Goal: Task Accomplishment & Management: Manage account settings

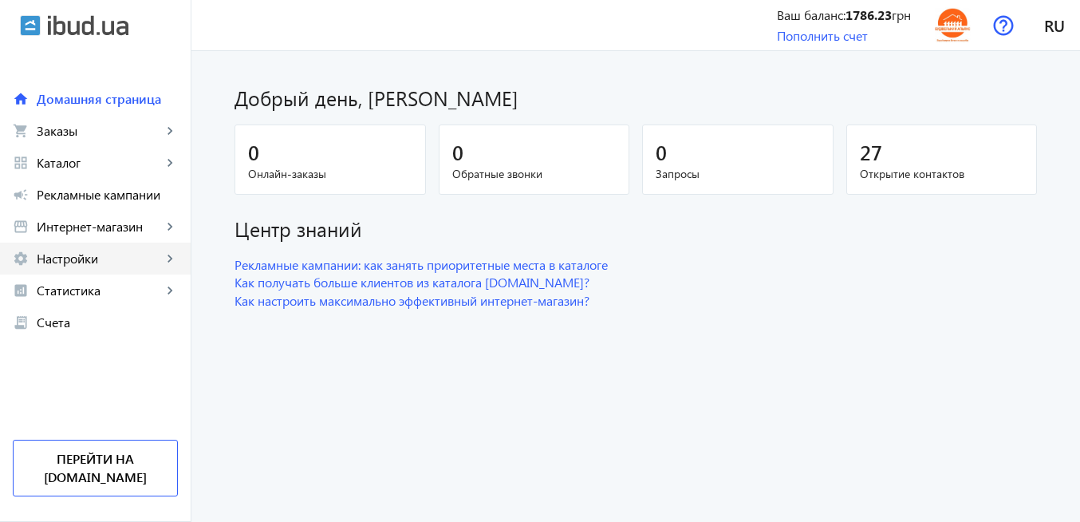
click at [103, 254] on span "Настройки" at bounding box center [99, 258] width 125 height 16
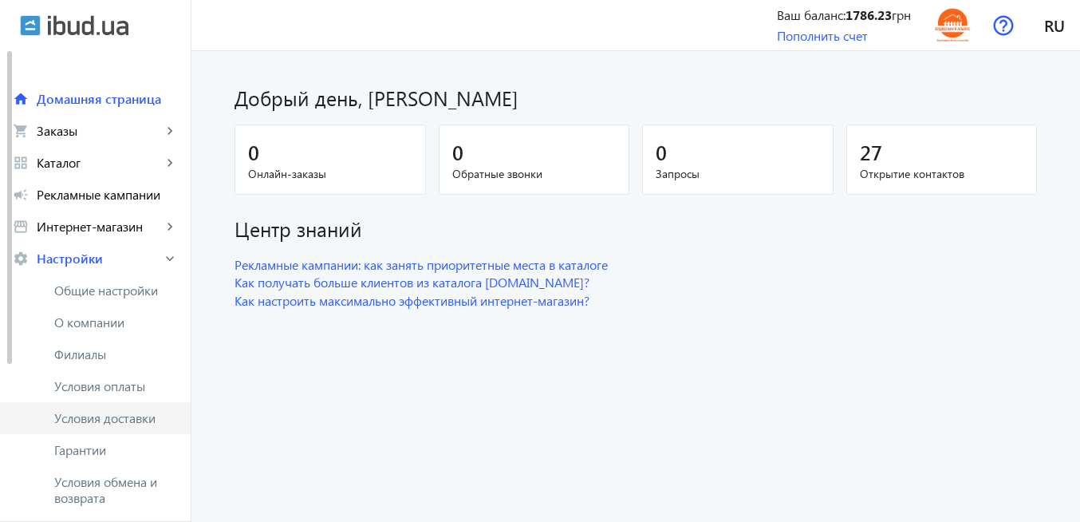
click at [132, 414] on span "Условия доставки" at bounding box center [116, 418] width 124 height 16
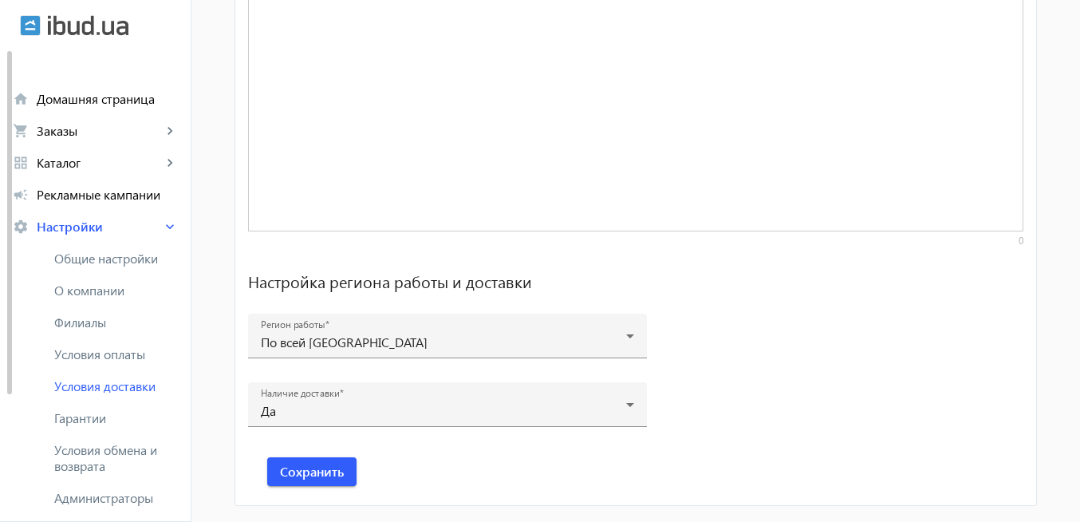
scroll to position [1207, 0]
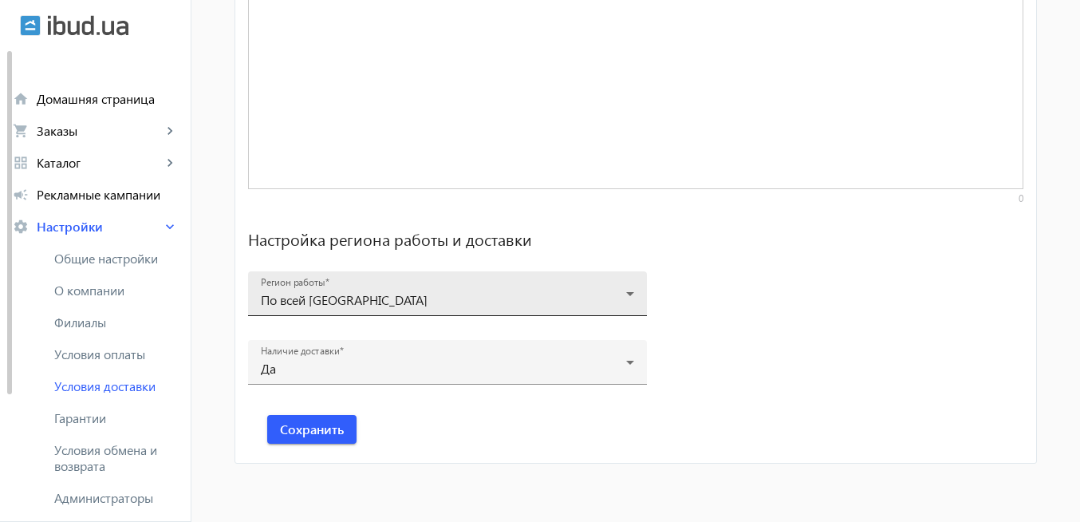
click at [620, 297] on icon at bounding box center [629, 293] width 19 height 19
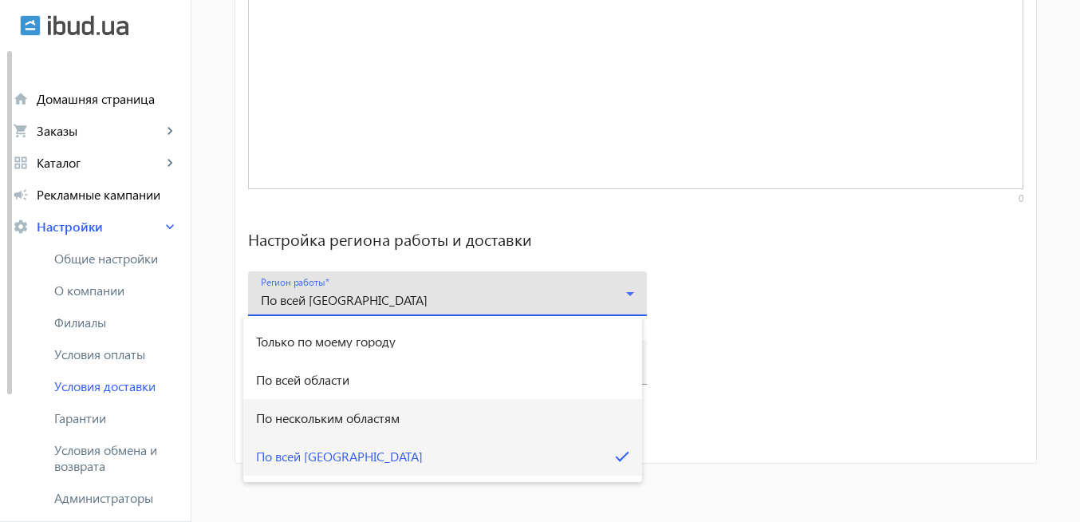
click at [377, 415] on span "По нескольким областям" at bounding box center [328, 418] width 144 height 13
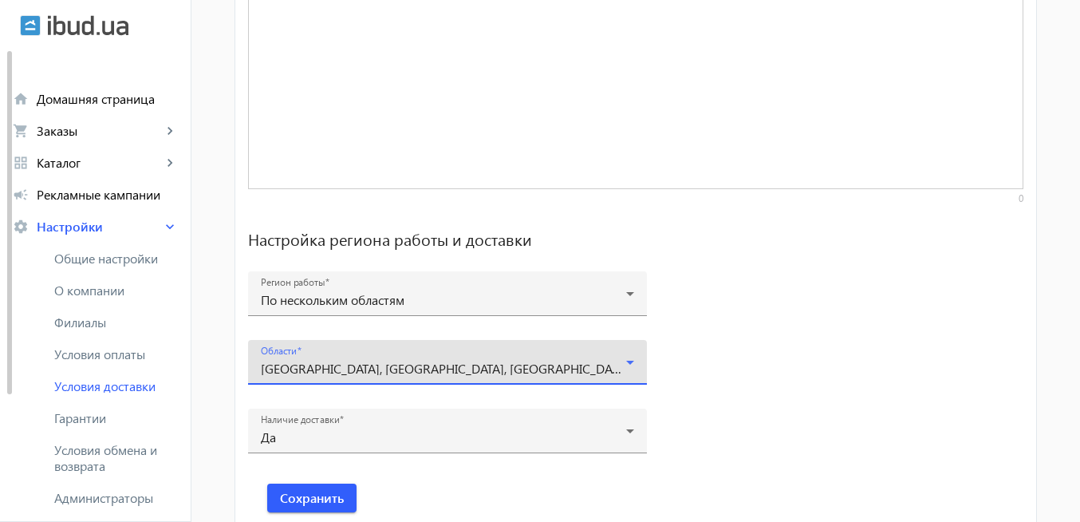
click at [620, 364] on icon at bounding box center [629, 361] width 19 height 19
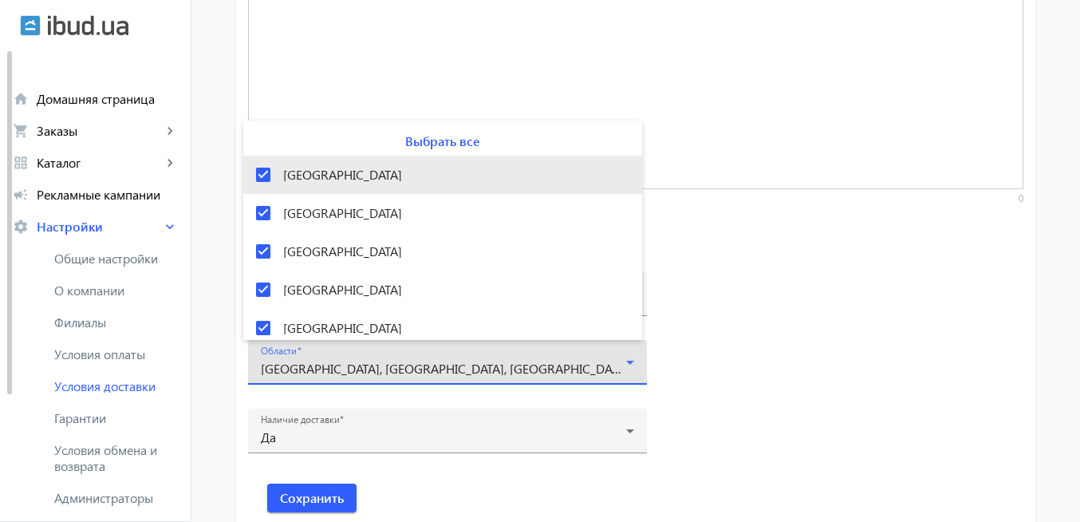
click at [262, 177] on mat-pseudo-checkbox at bounding box center [263, 174] width 14 height 14
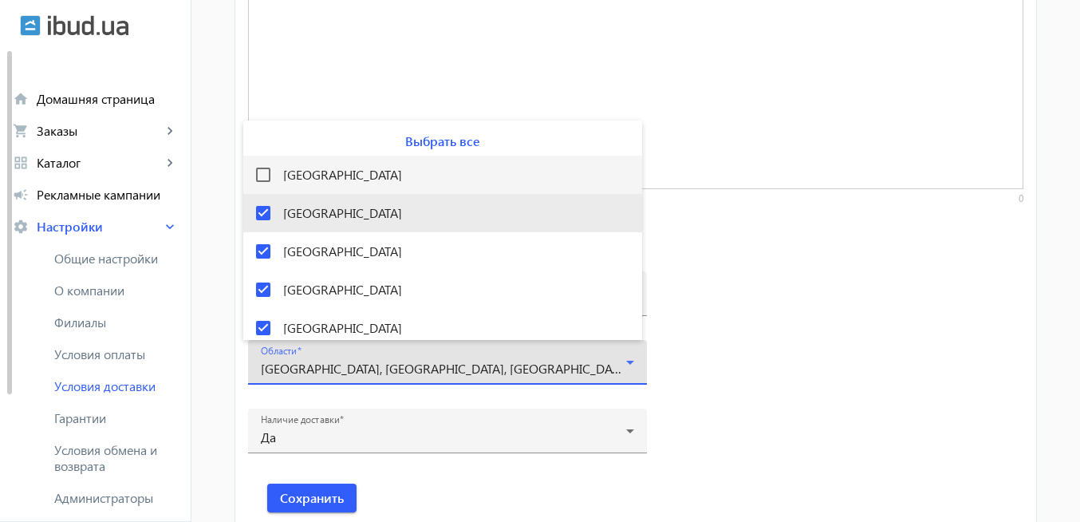
click at [262, 209] on mat-pseudo-checkbox at bounding box center [263, 213] width 14 height 14
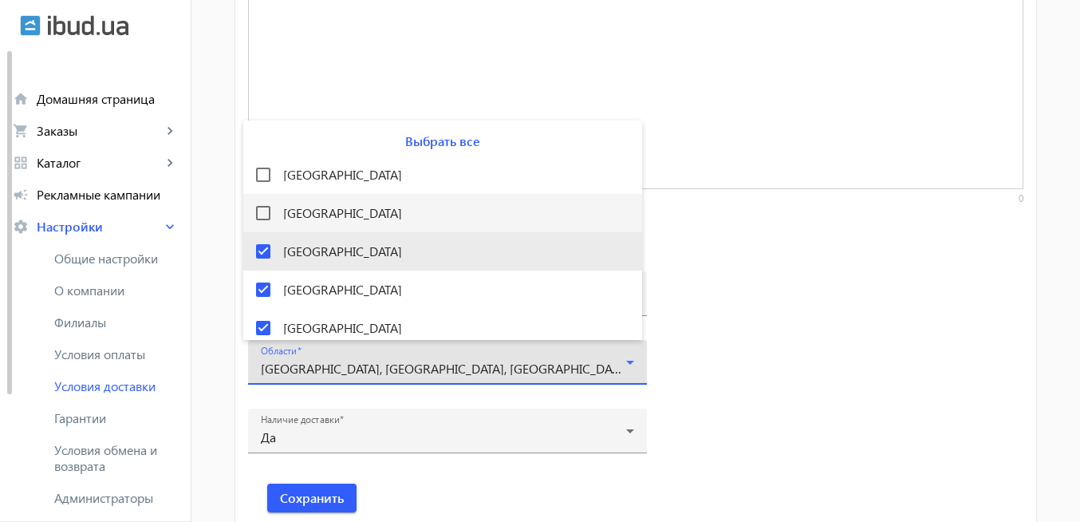
click at [267, 257] on mat-pseudo-checkbox at bounding box center [263, 251] width 14 height 14
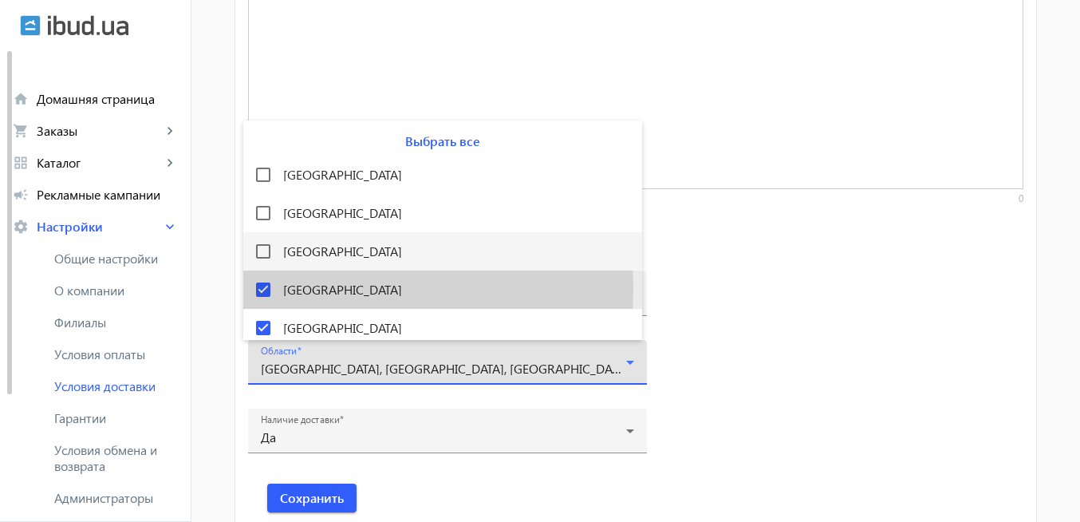
click at [263, 288] on mat-pseudo-checkbox at bounding box center [263, 289] width 14 height 14
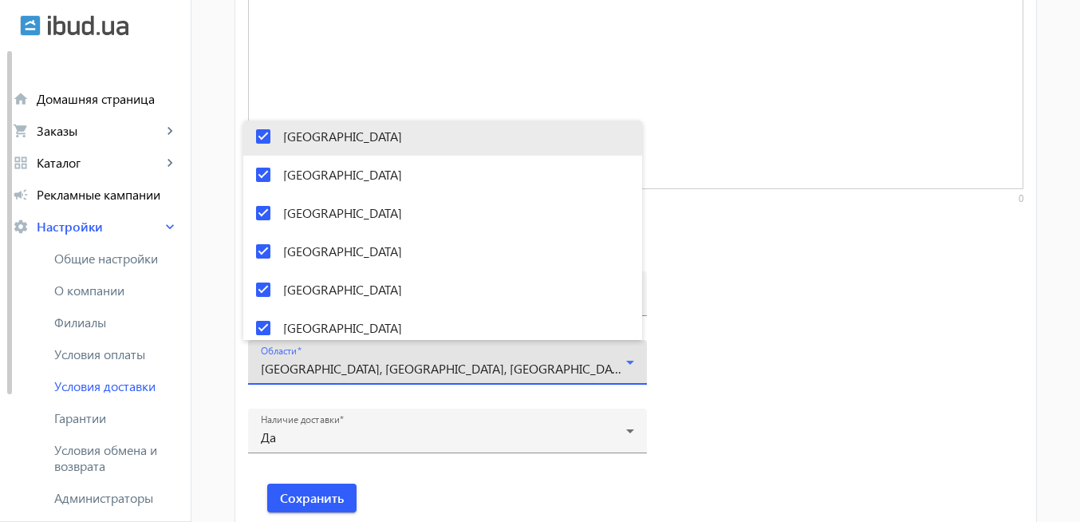
click at [261, 140] on mat-pseudo-checkbox at bounding box center [263, 136] width 14 height 14
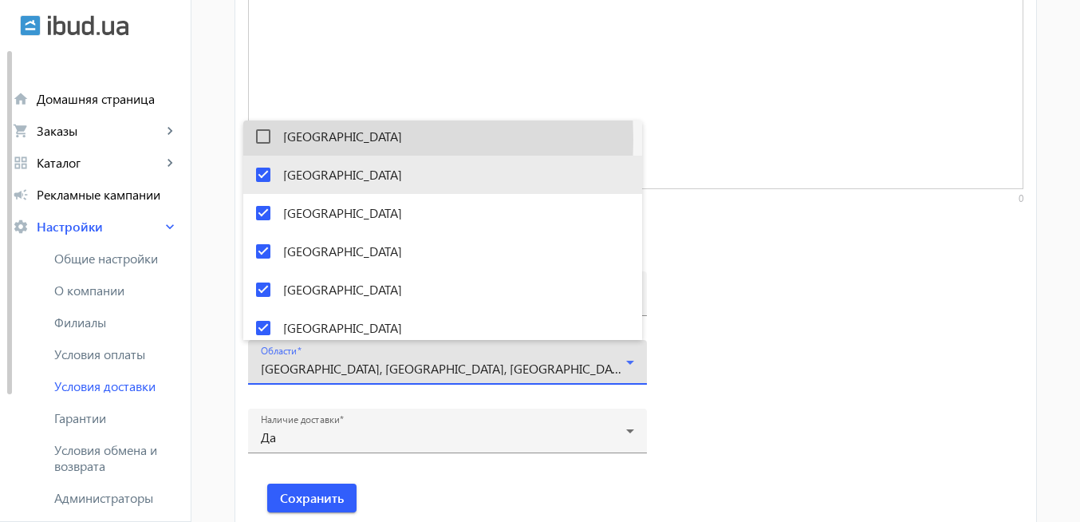
scroll to position [188, 0]
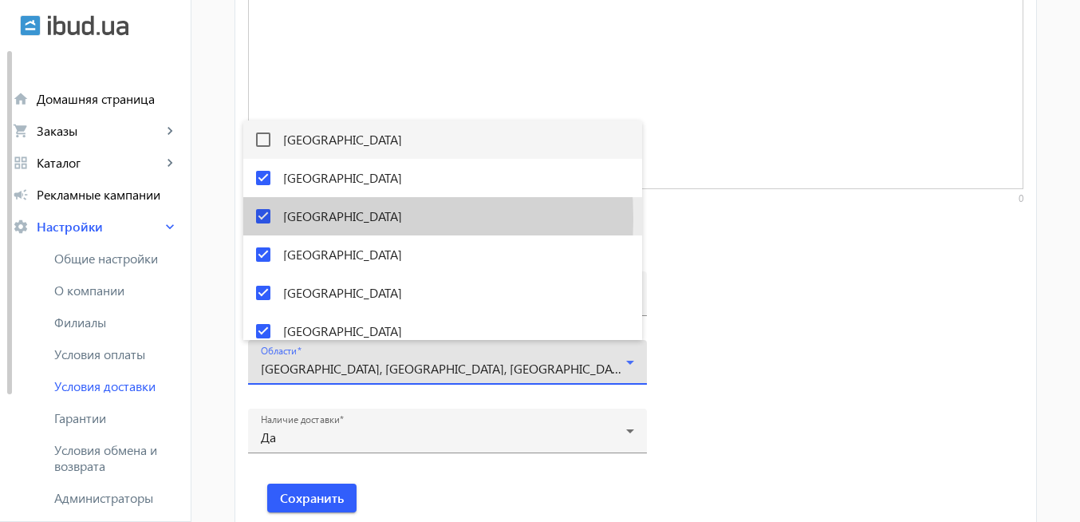
click at [267, 218] on mat-pseudo-checkbox at bounding box center [263, 216] width 14 height 14
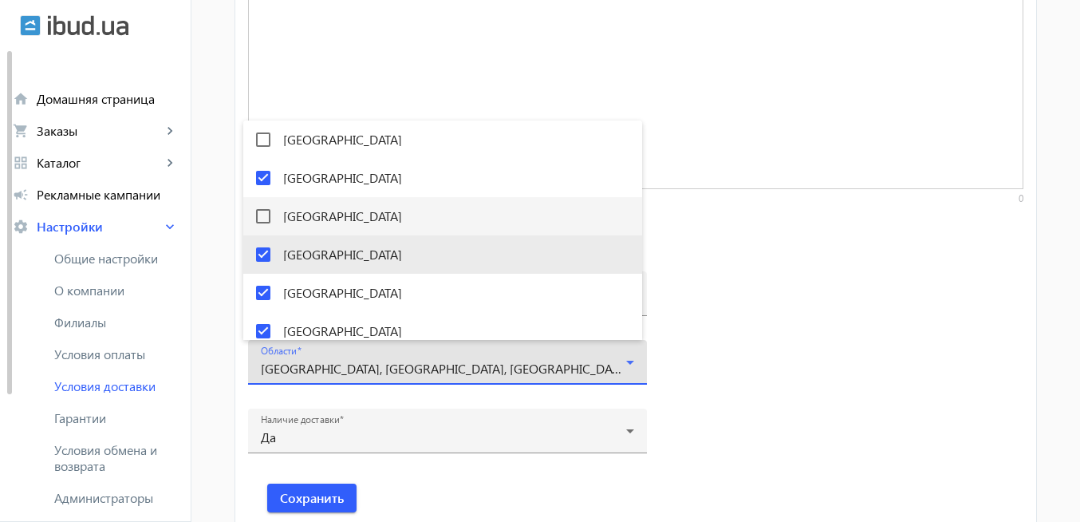
click at [268, 254] on mat-pseudo-checkbox at bounding box center [263, 254] width 14 height 14
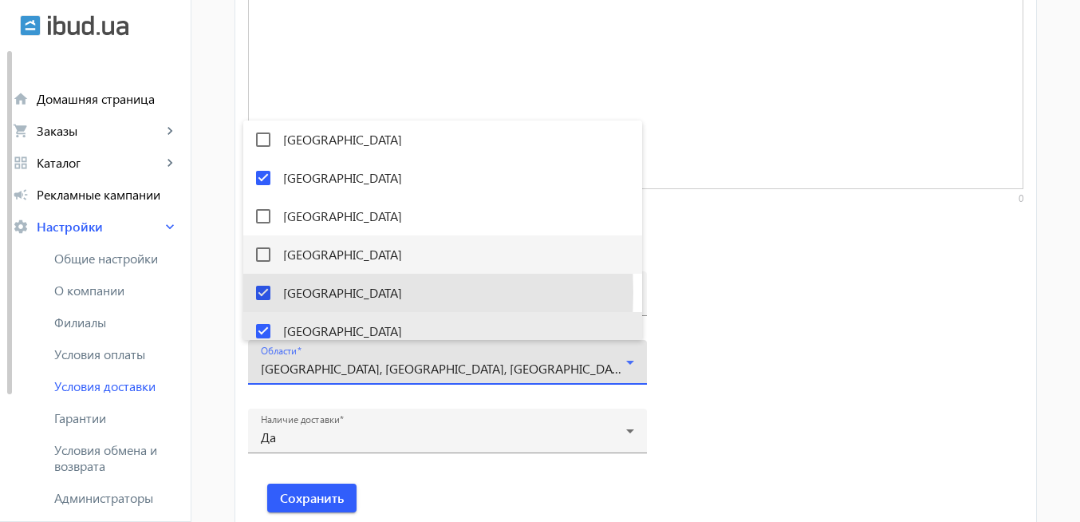
drag, startPoint x: 267, startPoint y: 292, endPoint x: 264, endPoint y: 312, distance: 20.2
click at [267, 293] on mat-pseudo-checkbox at bounding box center [263, 293] width 14 height 14
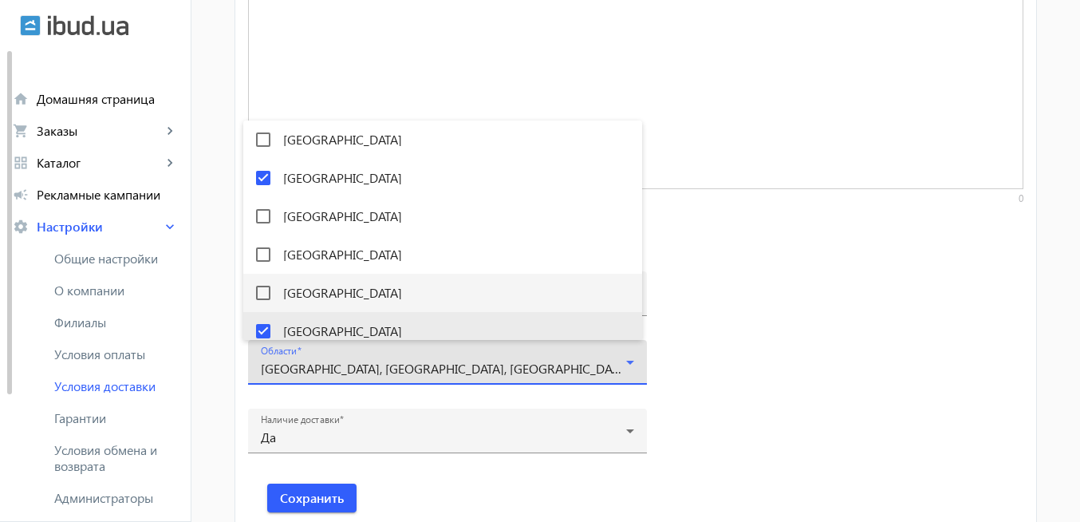
click at [264, 329] on mat-pseudo-checkbox at bounding box center [263, 331] width 14 height 14
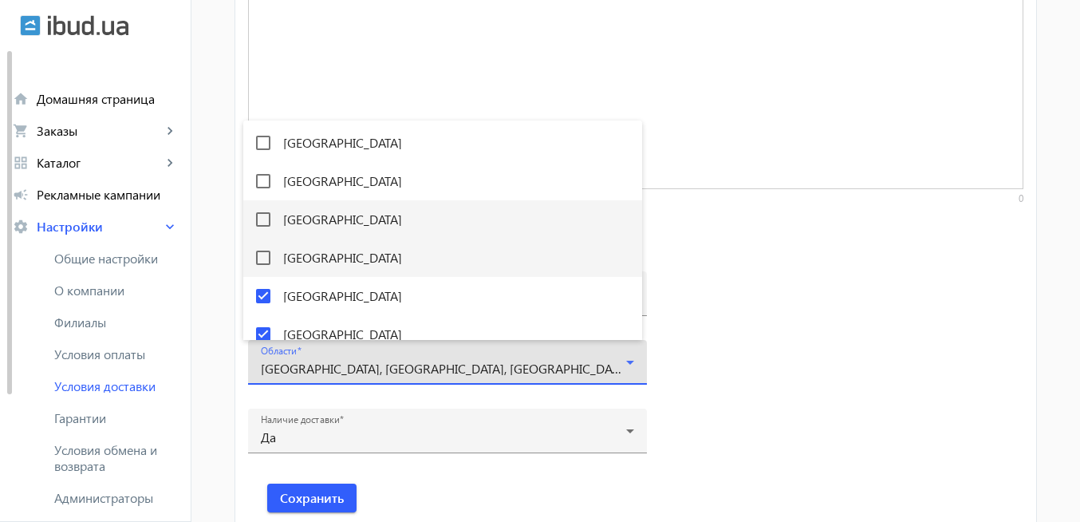
scroll to position [294, 0]
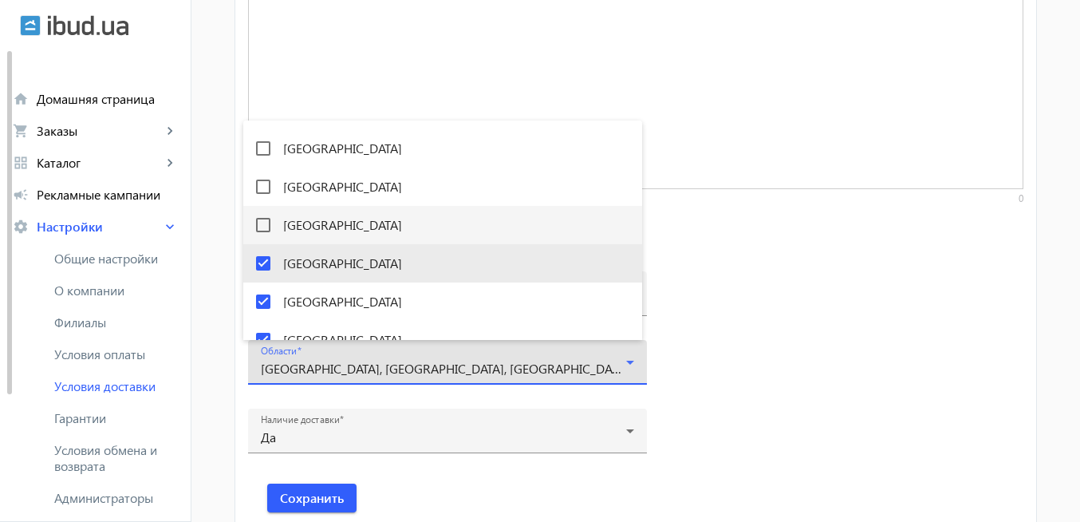
click at [269, 260] on mat-pseudo-checkbox at bounding box center [263, 263] width 14 height 14
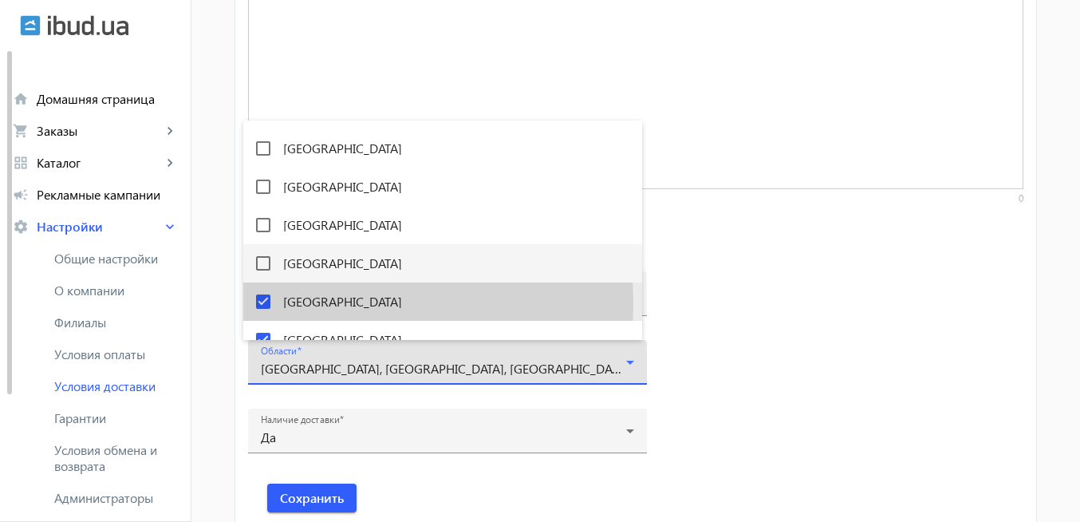
click at [264, 303] on mat-pseudo-checkbox at bounding box center [263, 301] width 14 height 14
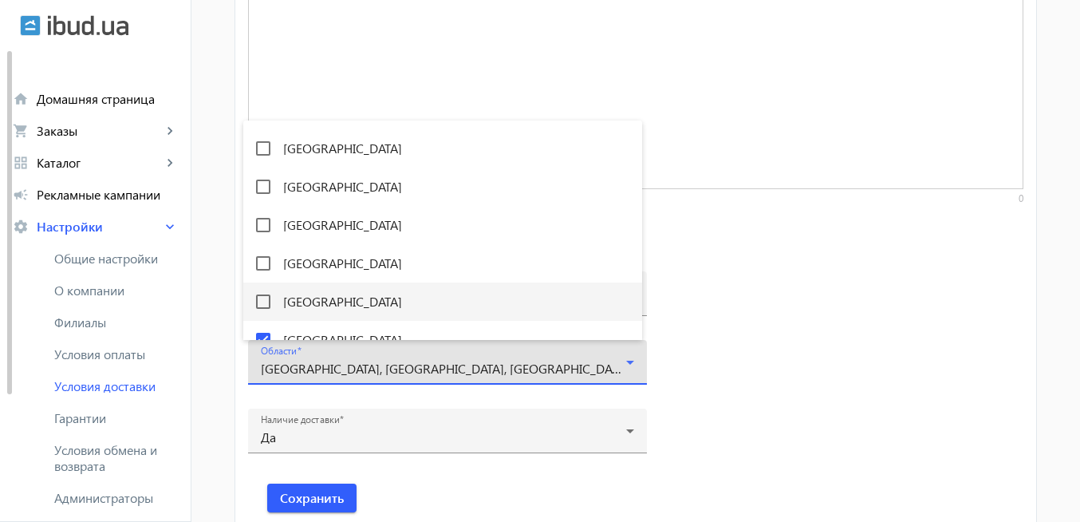
scroll to position [390, 0]
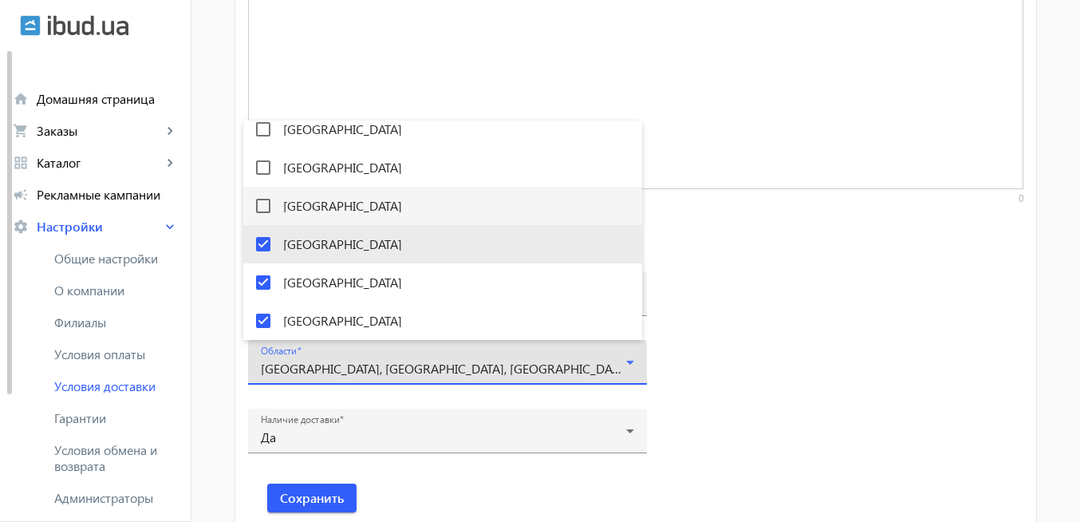
click at [269, 242] on mat-pseudo-checkbox at bounding box center [263, 244] width 14 height 14
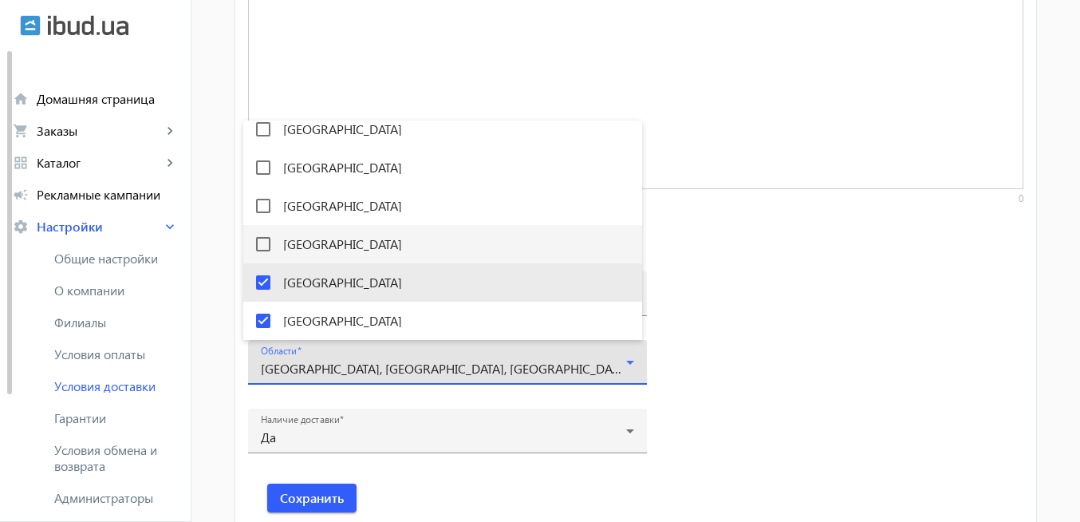
click at [265, 284] on mat-pseudo-checkbox at bounding box center [263, 282] width 14 height 14
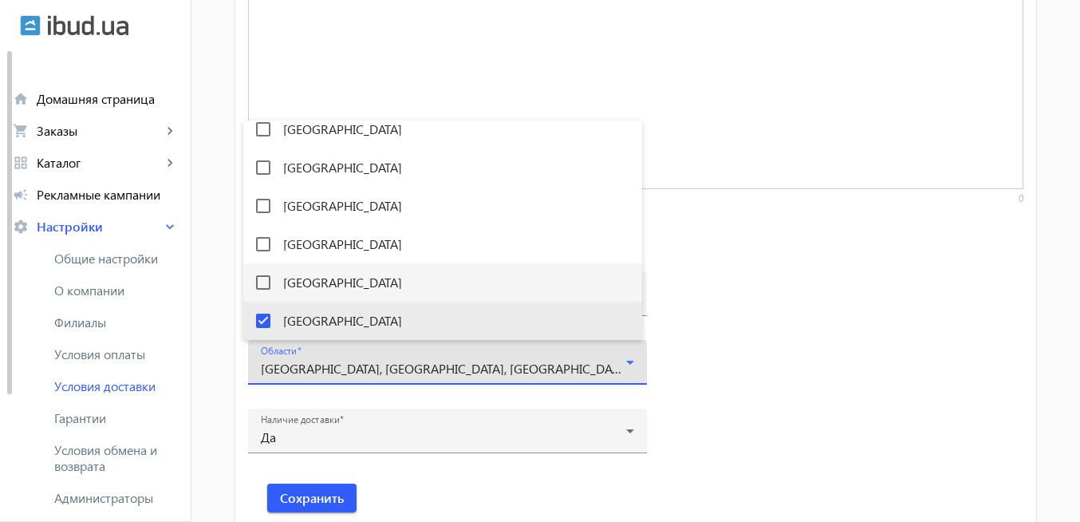
click at [265, 313] on mat-pseudo-checkbox at bounding box center [263, 320] width 14 height 14
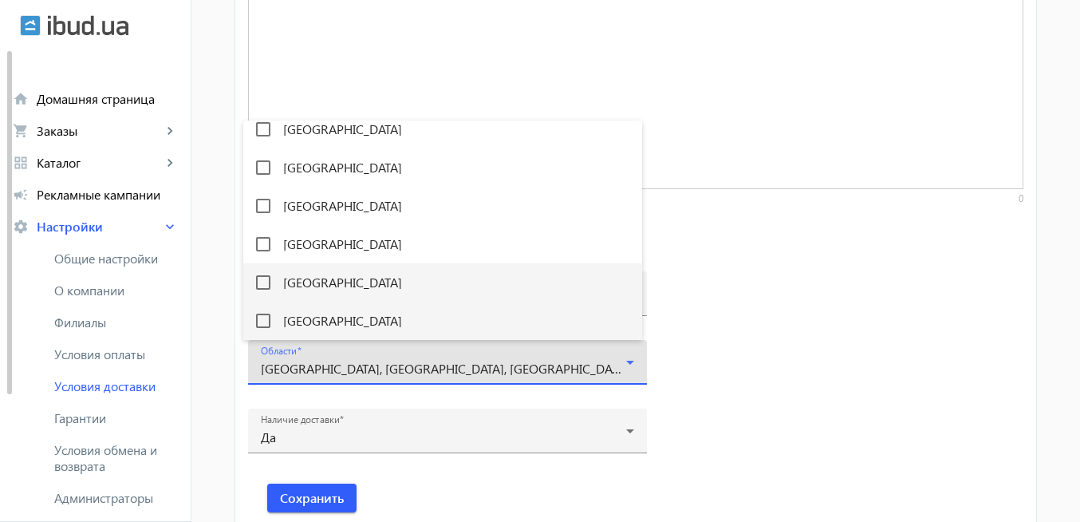
scroll to position [486, 0]
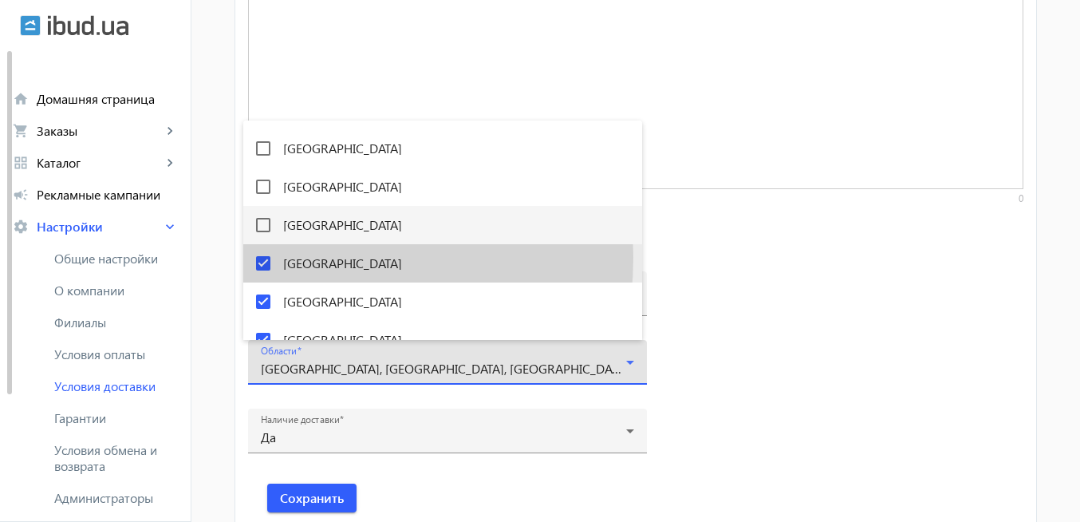
click at [267, 257] on mat-pseudo-checkbox at bounding box center [263, 263] width 14 height 14
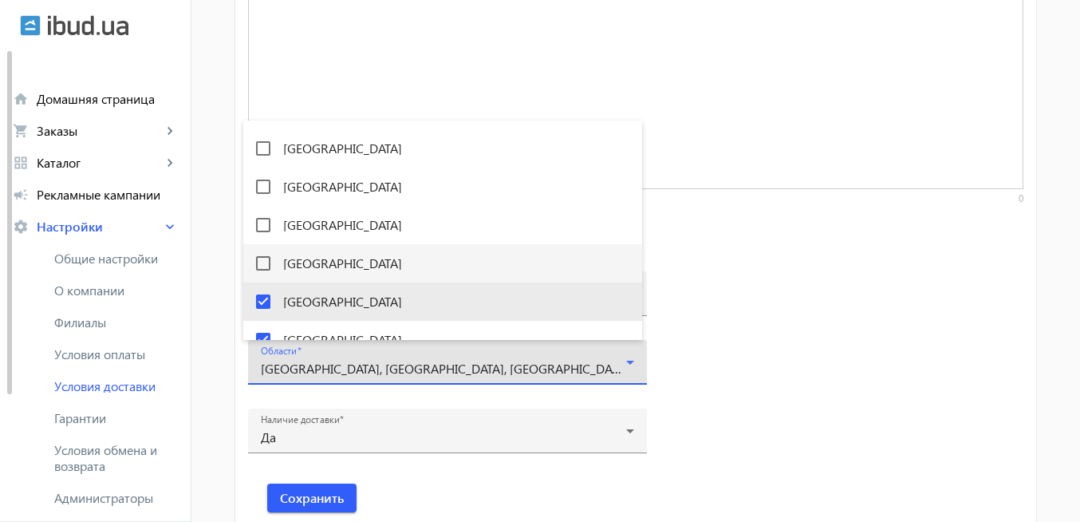
click at [265, 297] on mat-pseudo-checkbox at bounding box center [263, 301] width 14 height 14
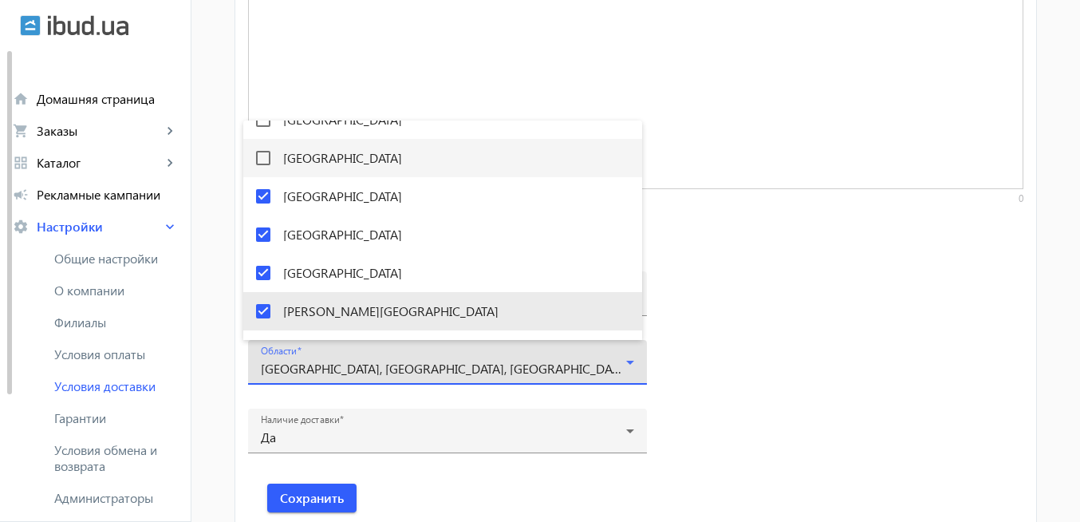
scroll to position [677, 0]
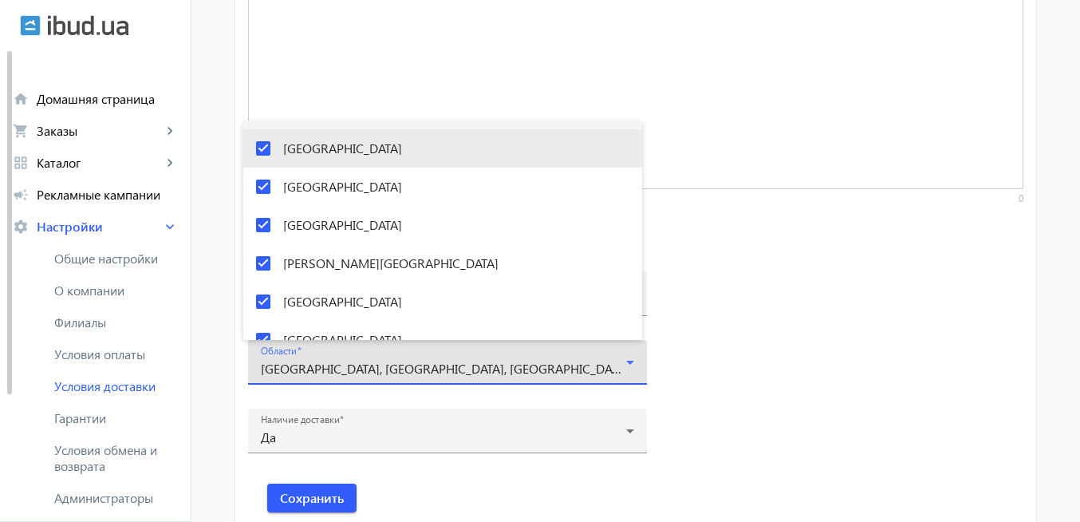
click at [260, 151] on mat-pseudo-checkbox at bounding box center [263, 148] width 14 height 14
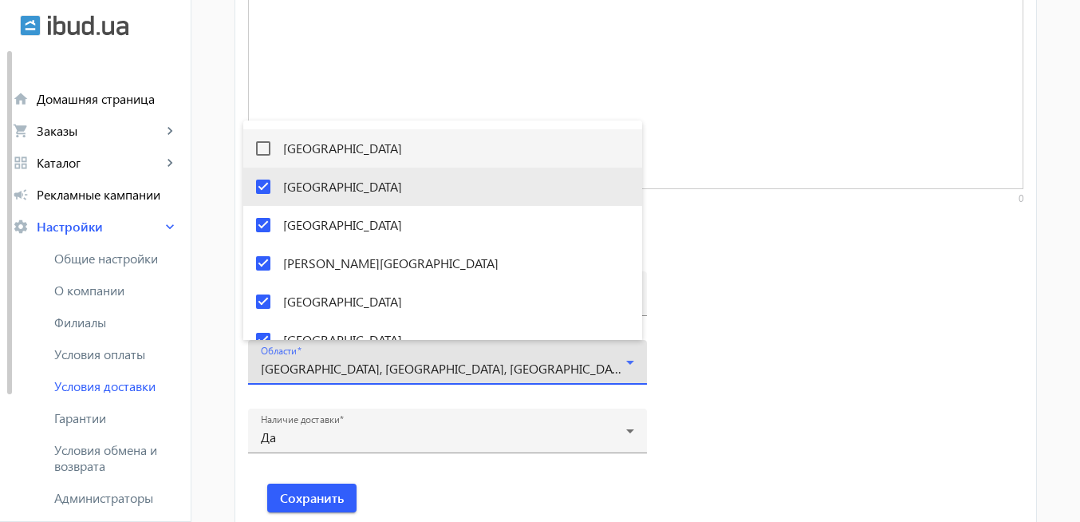
click at [264, 189] on mat-pseudo-checkbox at bounding box center [263, 186] width 14 height 14
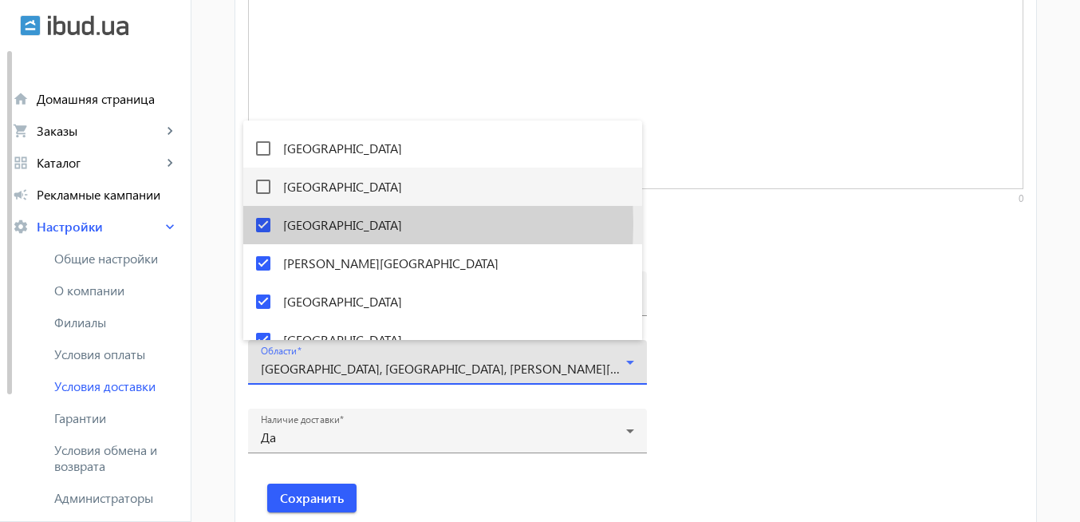
click at [266, 223] on mat-pseudo-checkbox at bounding box center [263, 225] width 14 height 14
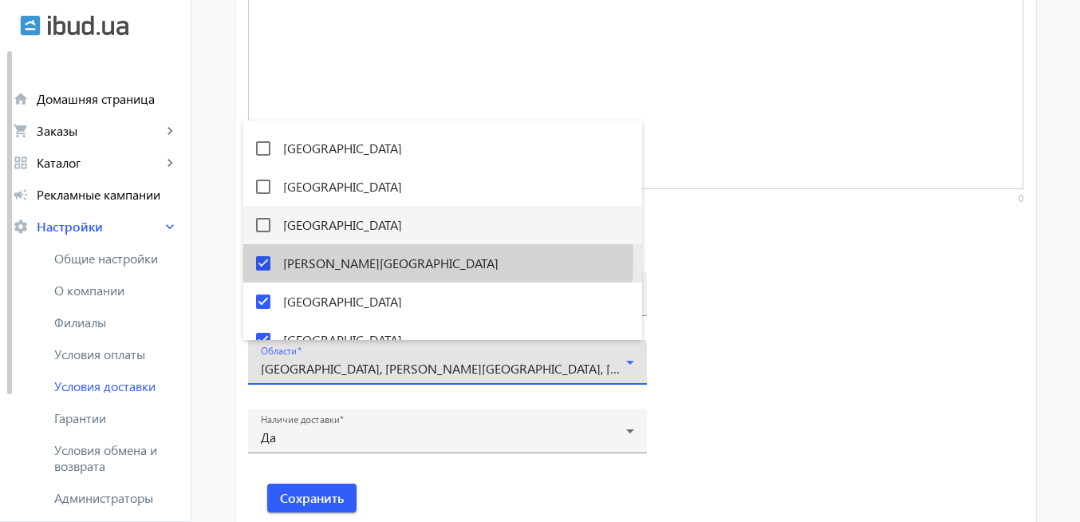
click at [266, 258] on mat-pseudo-checkbox at bounding box center [263, 263] width 14 height 14
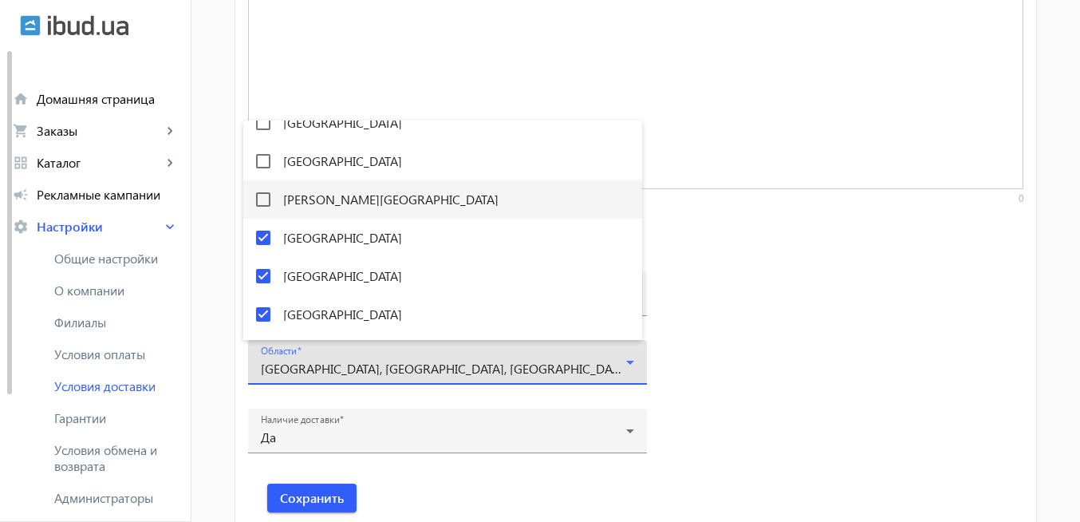
scroll to position [773, 0]
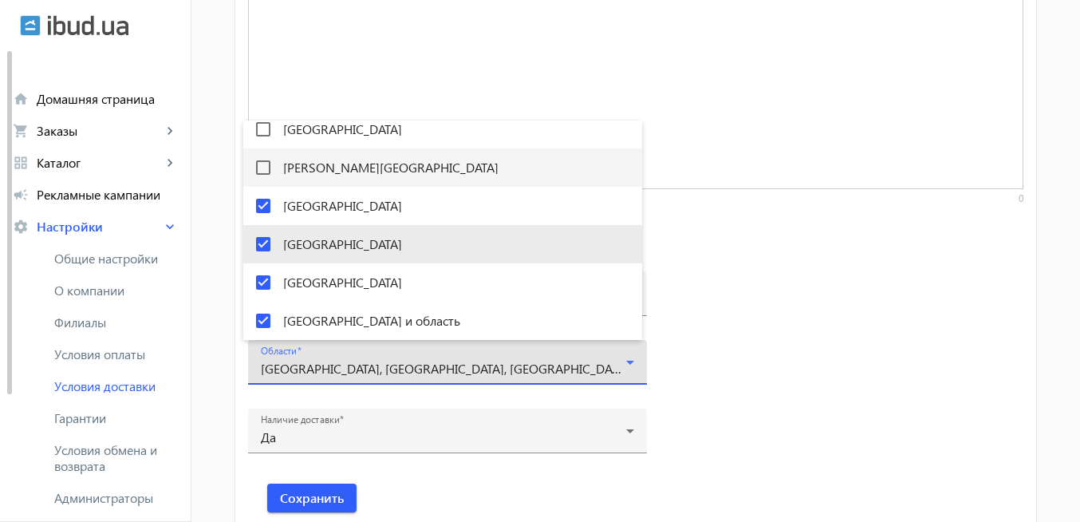
click at [262, 244] on mat-pseudo-checkbox at bounding box center [263, 244] width 14 height 14
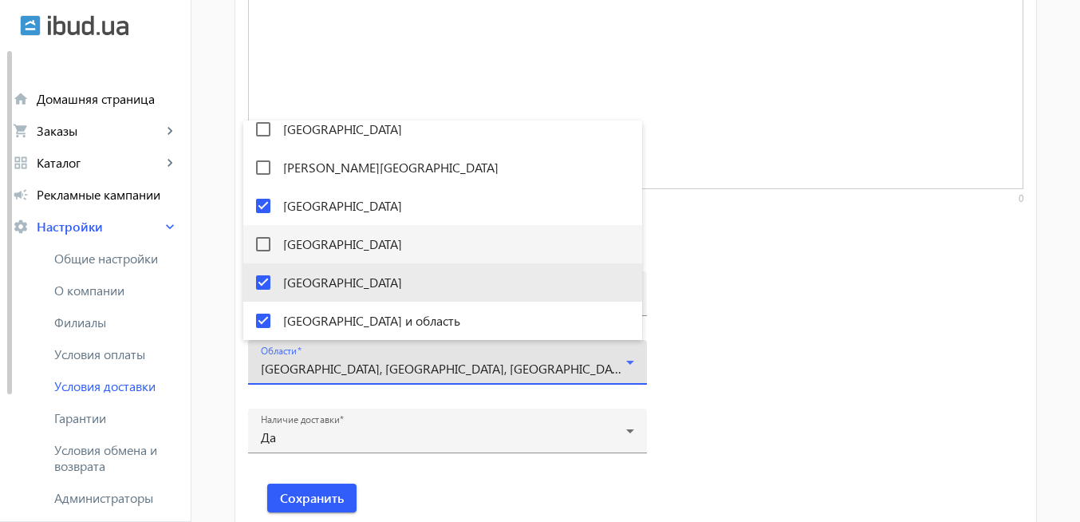
click at [262, 281] on mat-pseudo-checkbox at bounding box center [263, 282] width 14 height 14
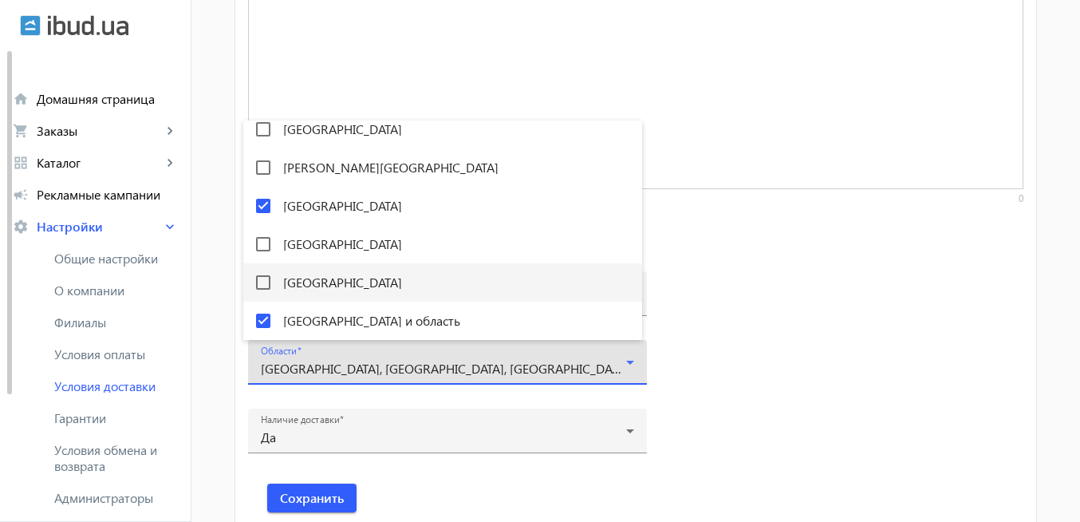
click at [324, 504] on div at bounding box center [540, 261] width 1080 height 522
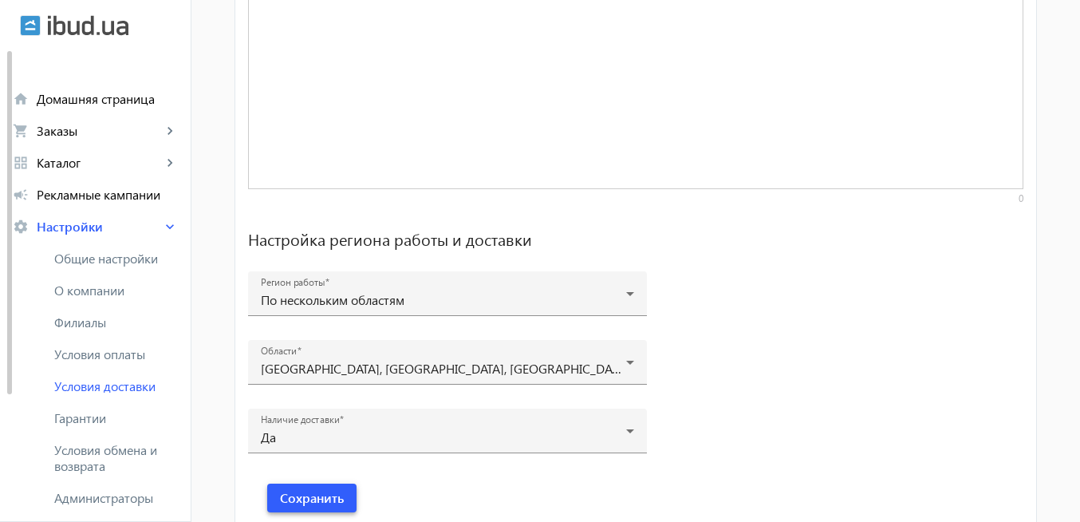
click at [324, 504] on span "Сохранить" at bounding box center [312, 498] width 64 height 18
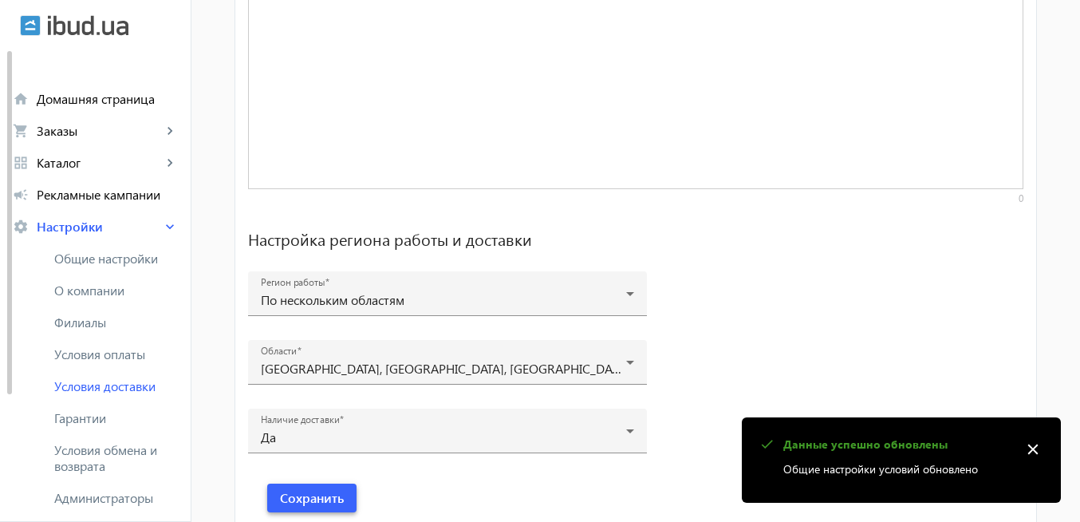
click at [328, 499] on span "Сохранить" at bounding box center [312, 498] width 64 height 18
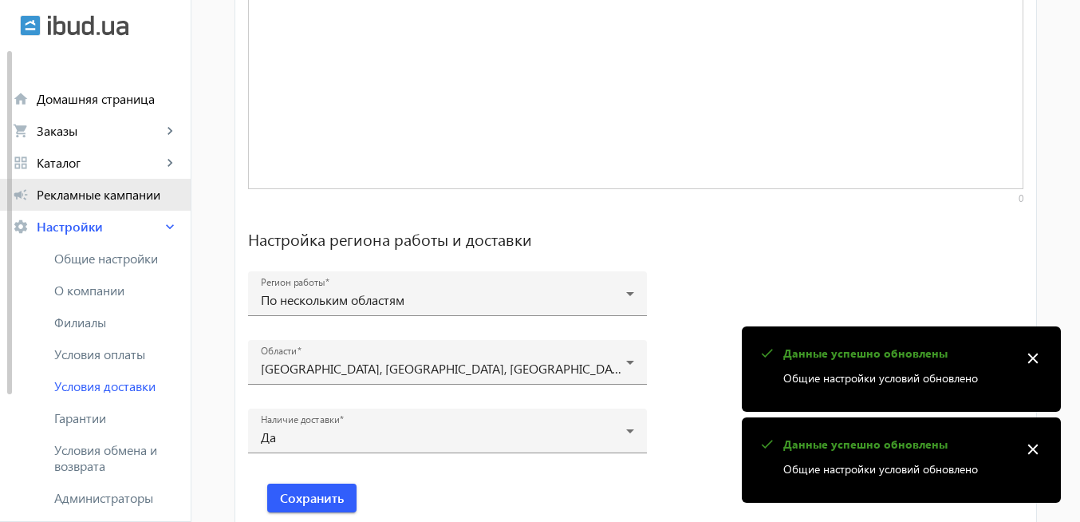
click at [113, 198] on span "Рекламные кампании" at bounding box center [107, 195] width 141 height 16
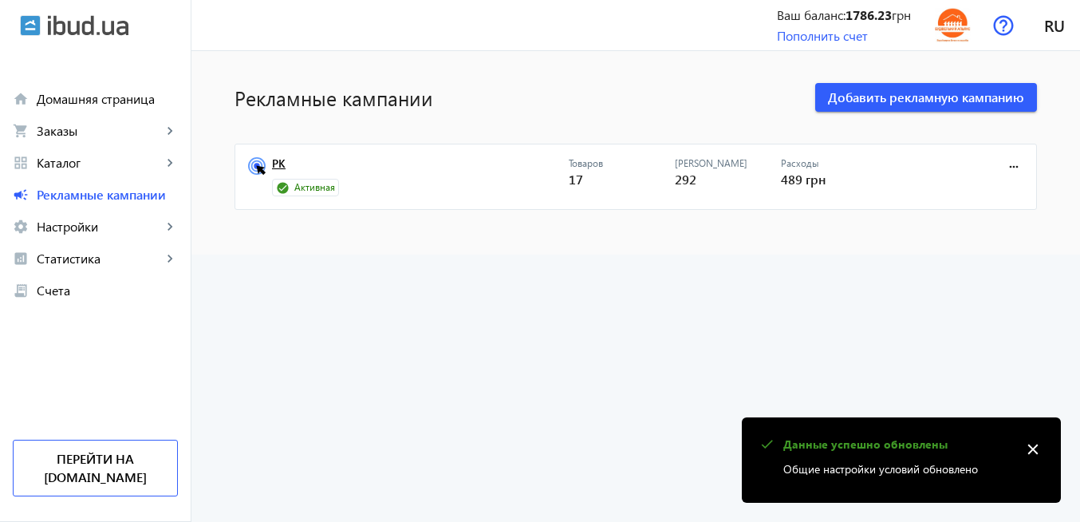
click at [272, 167] on link "РК" at bounding box center [420, 168] width 297 height 22
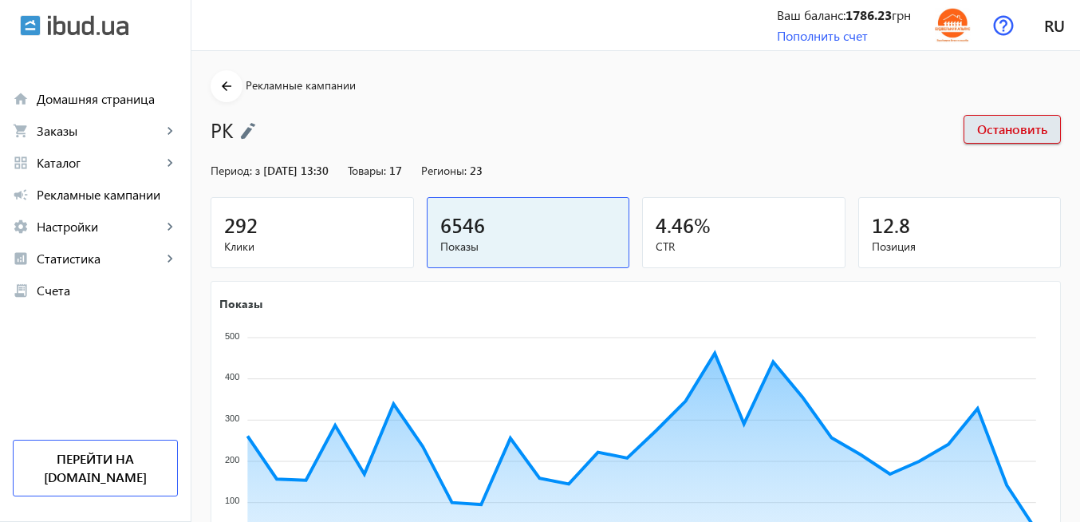
click at [242, 128] on img at bounding box center [248, 131] width 16 height 18
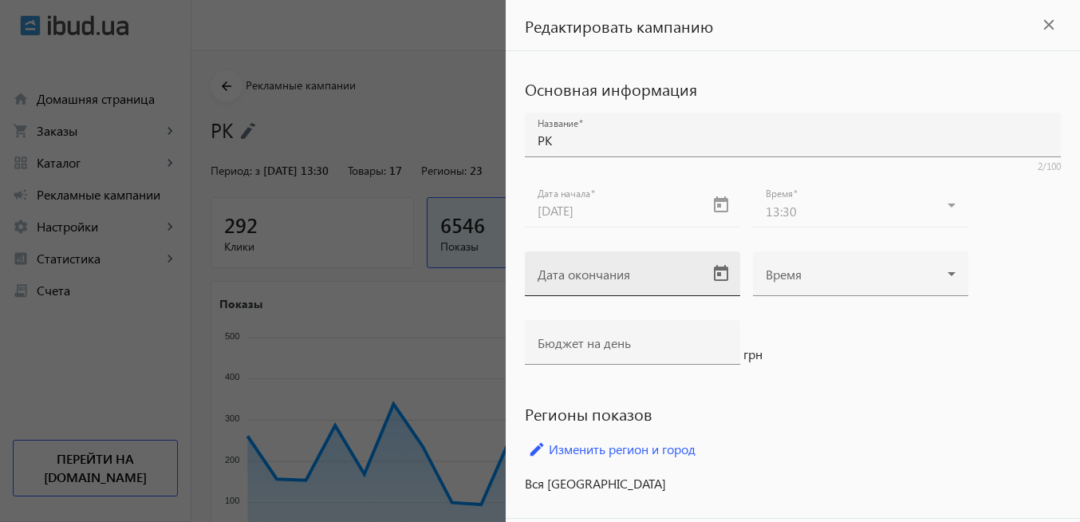
scroll to position [41, 0]
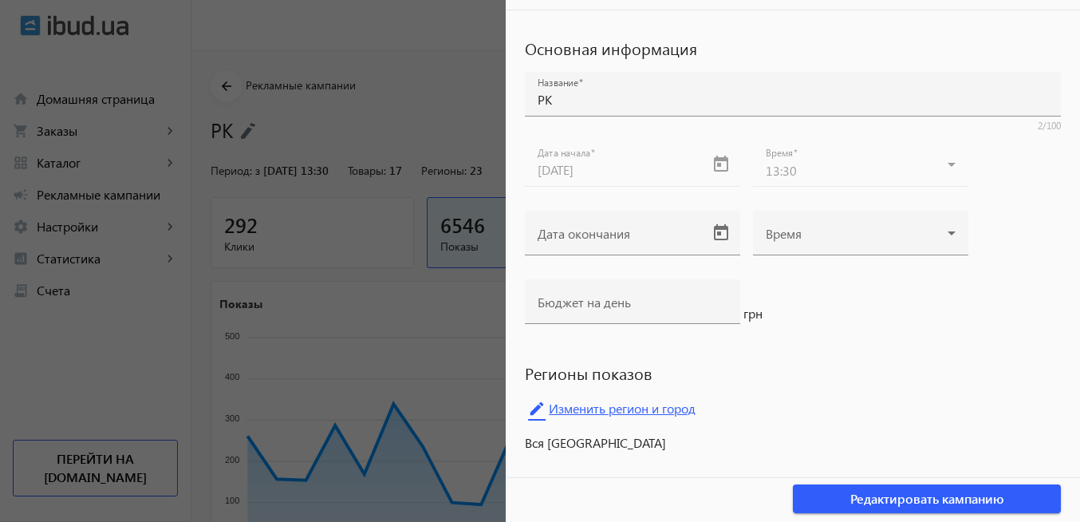
click at [671, 405] on link "edit Изменить регион и город" at bounding box center [793, 408] width 536 height 24
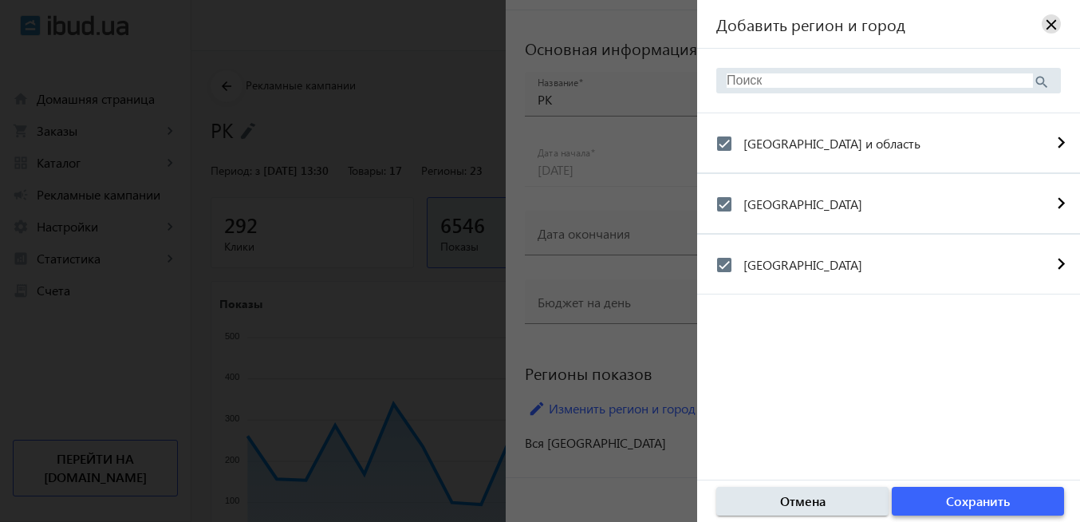
click at [992, 502] on span "Сохранить" at bounding box center [978, 501] width 64 height 18
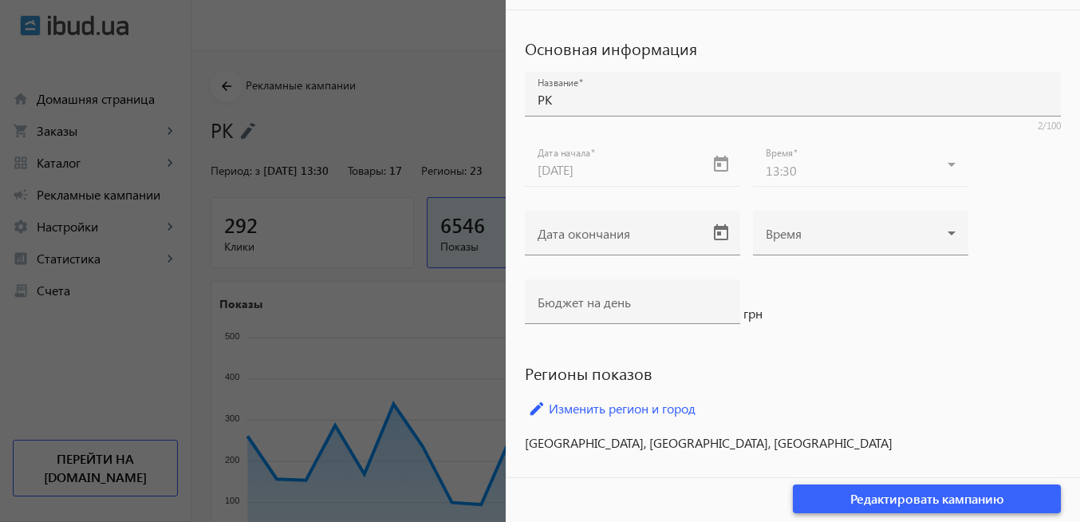
click at [875, 501] on span "Редактировать кампанию" at bounding box center [927, 499] width 154 height 18
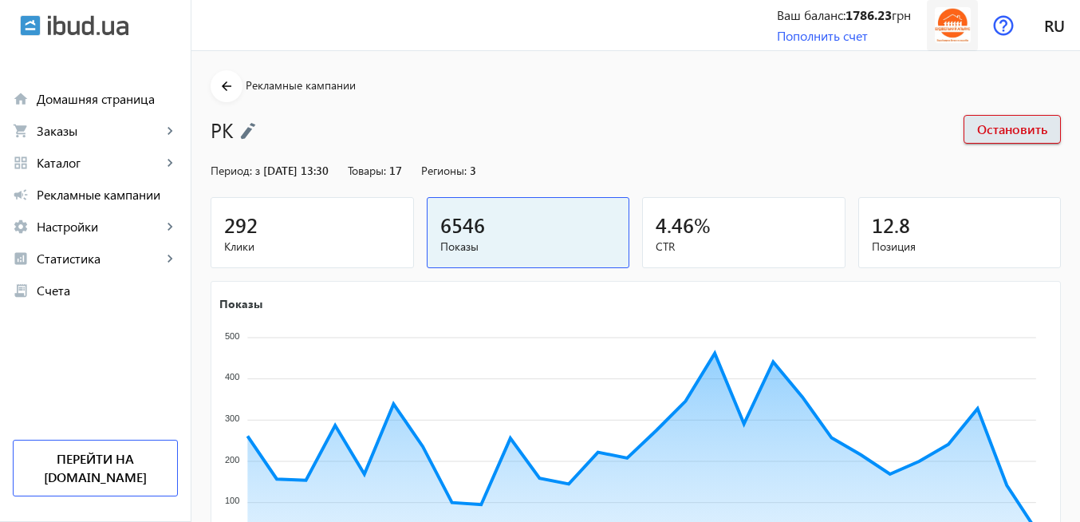
click at [955, 37] on img at bounding box center [953, 25] width 36 height 36
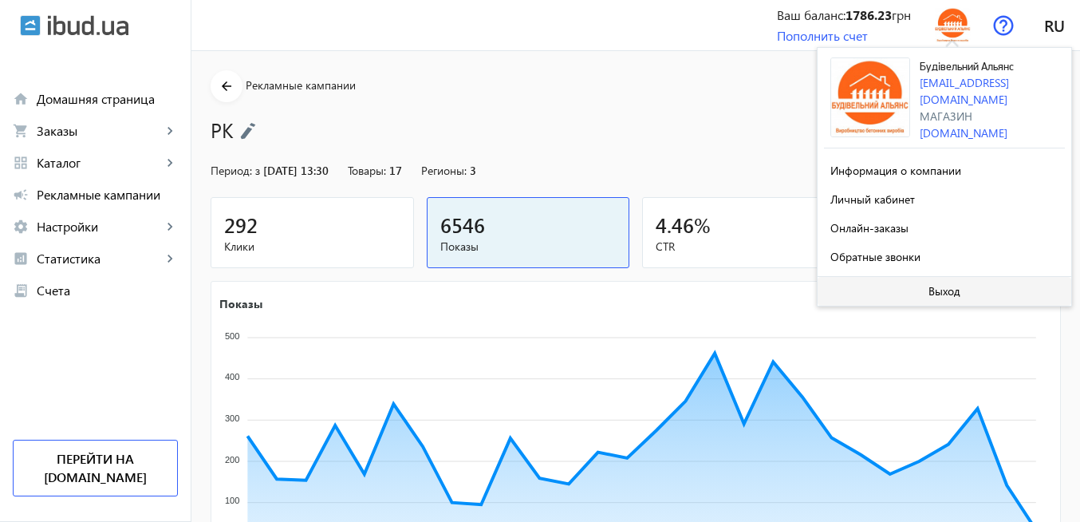
click at [937, 288] on span "Выход" at bounding box center [944, 291] width 32 height 13
